Goal: Task Accomplishment & Management: Manage account settings

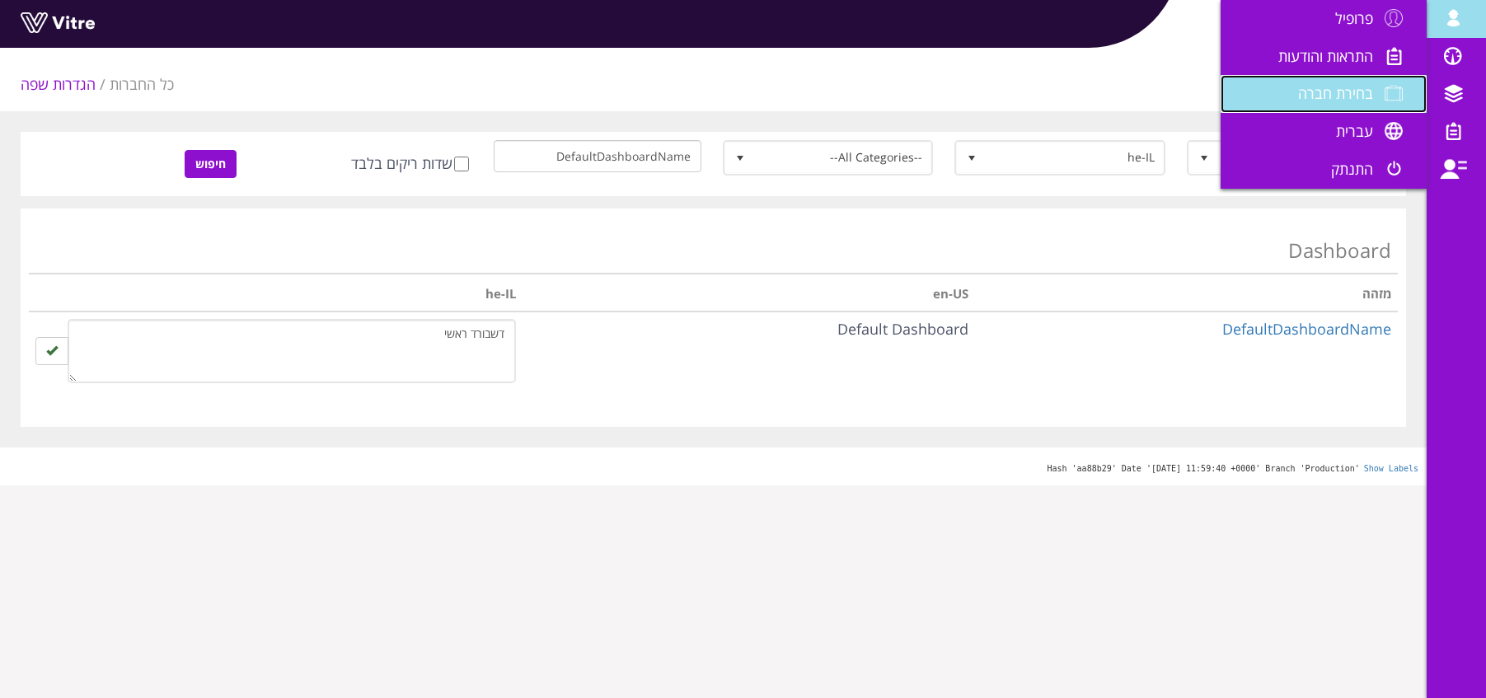
click at [1348, 99] on span "בחירת חברה" at bounding box center [1335, 93] width 75 height 20
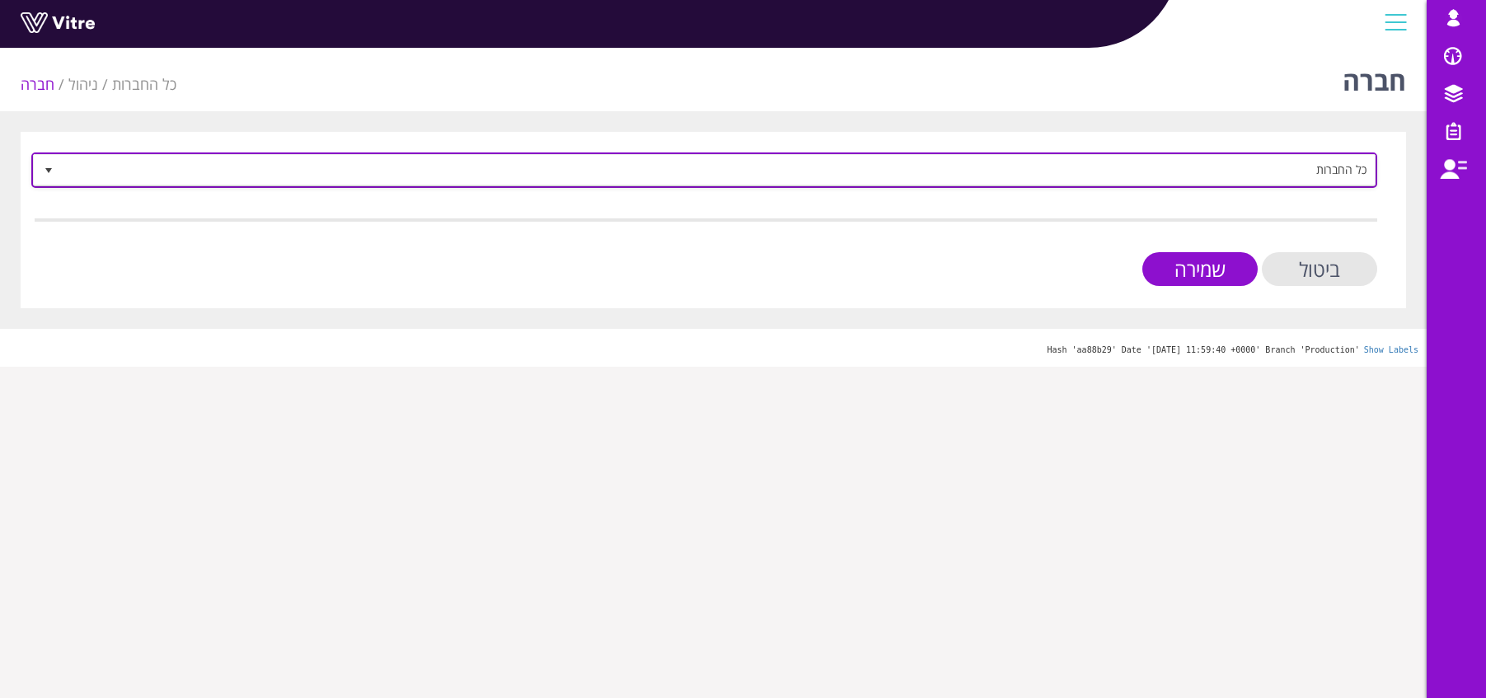
click at [1248, 171] on span "כל החברות" at bounding box center [719, 170] width 1313 height 30
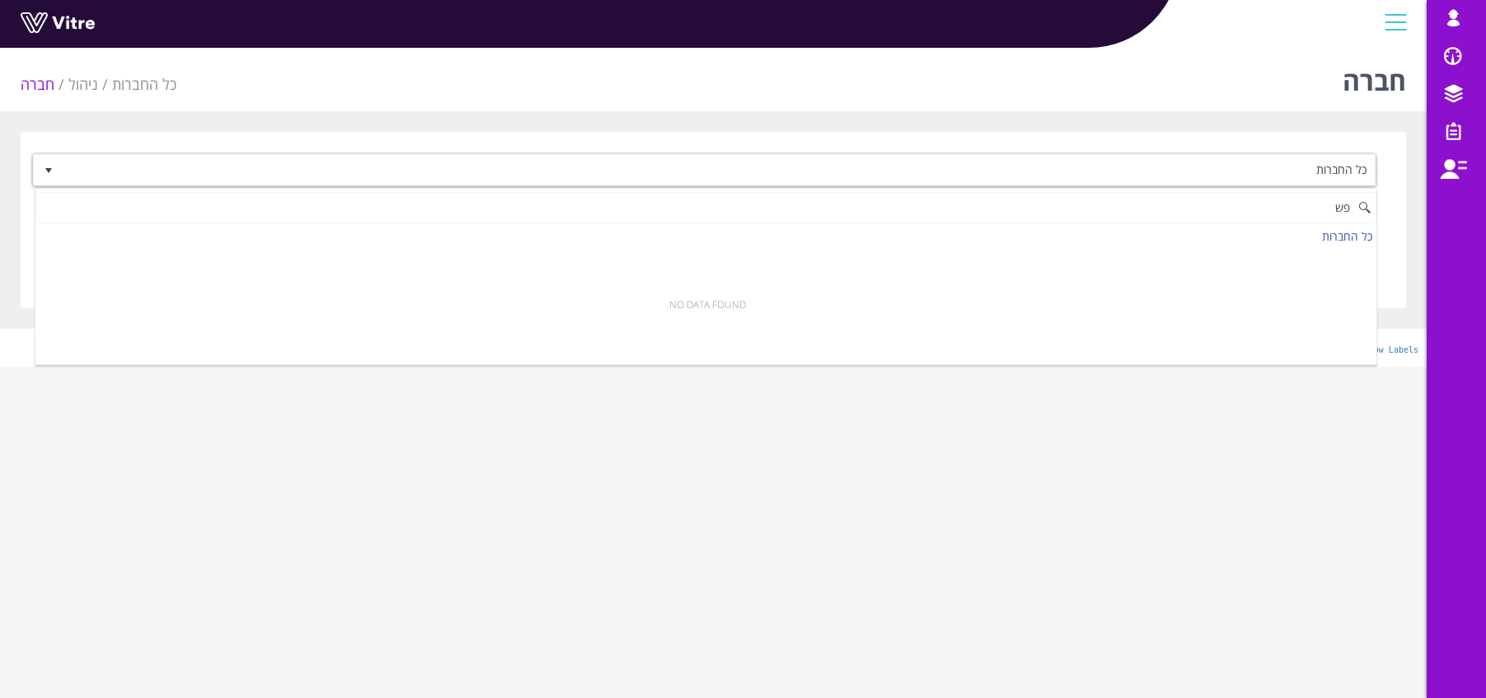
type input "פ"
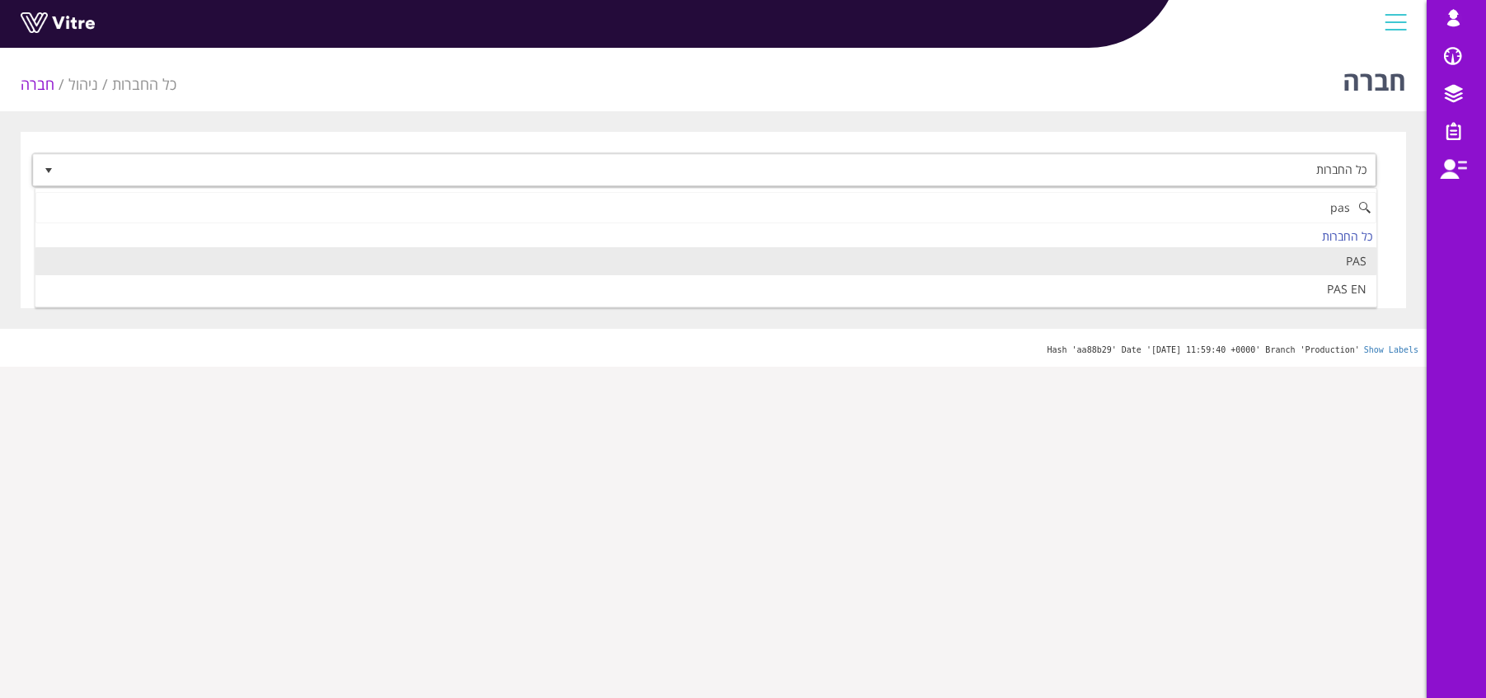
click at [1334, 264] on li "PAS" at bounding box center [705, 261] width 1341 height 28
type input "pas"
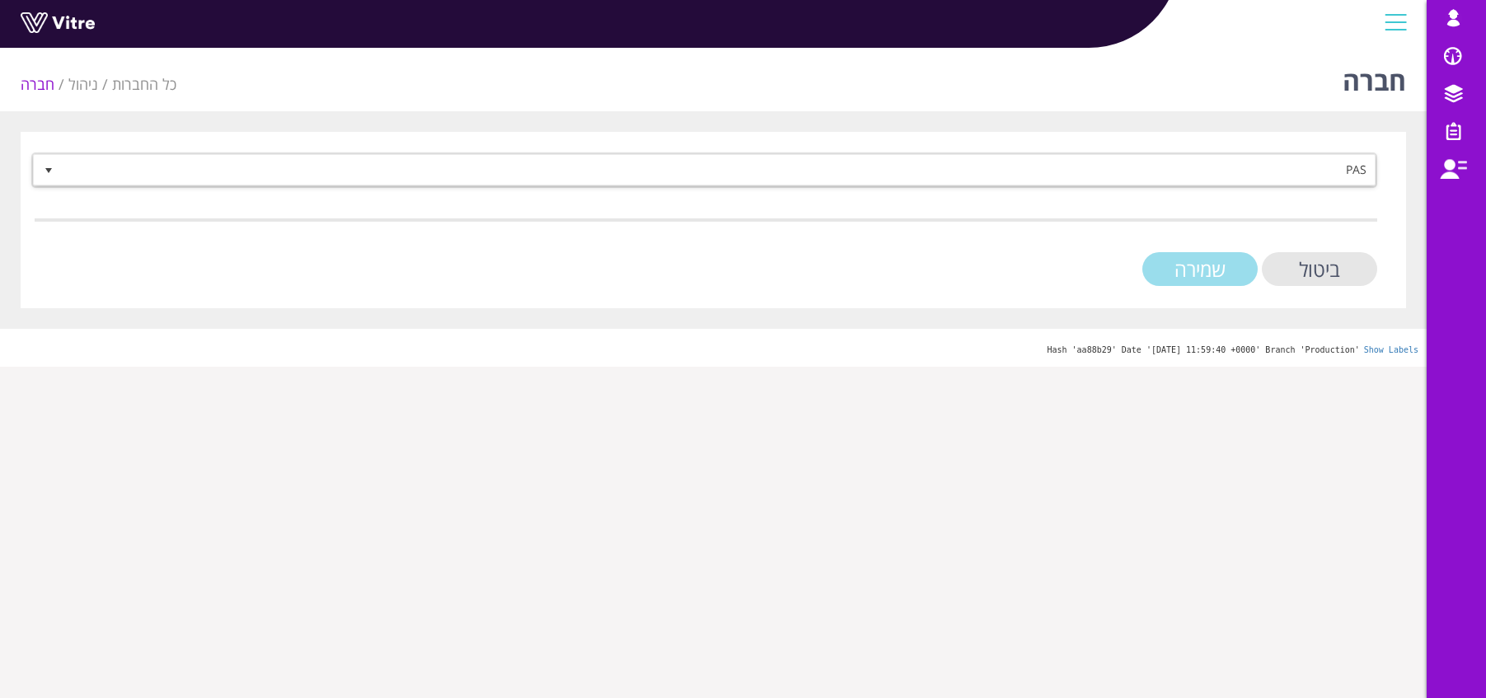
click at [1216, 268] on input "שמירה" at bounding box center [1199, 269] width 115 height 34
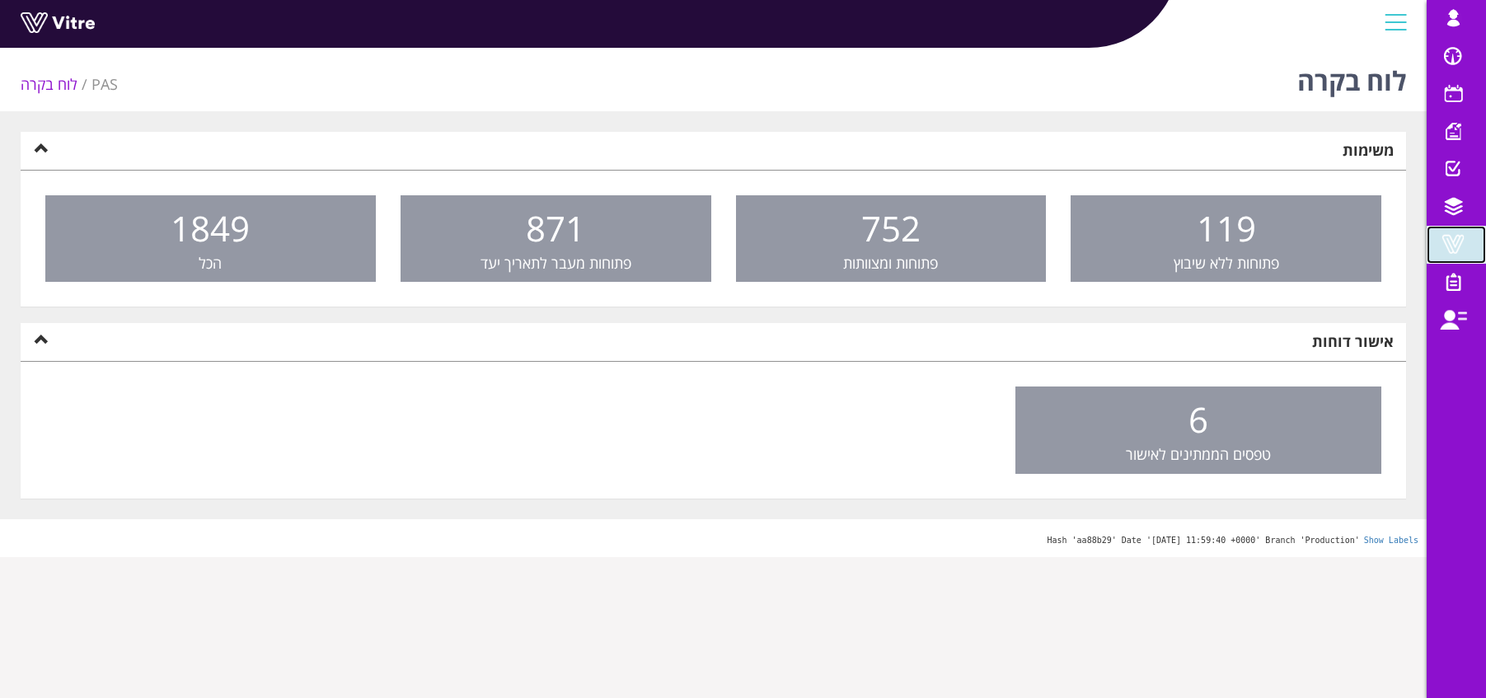
click at [1456, 247] on span at bounding box center [1452, 244] width 41 height 20
